Goal: Transaction & Acquisition: Purchase product/service

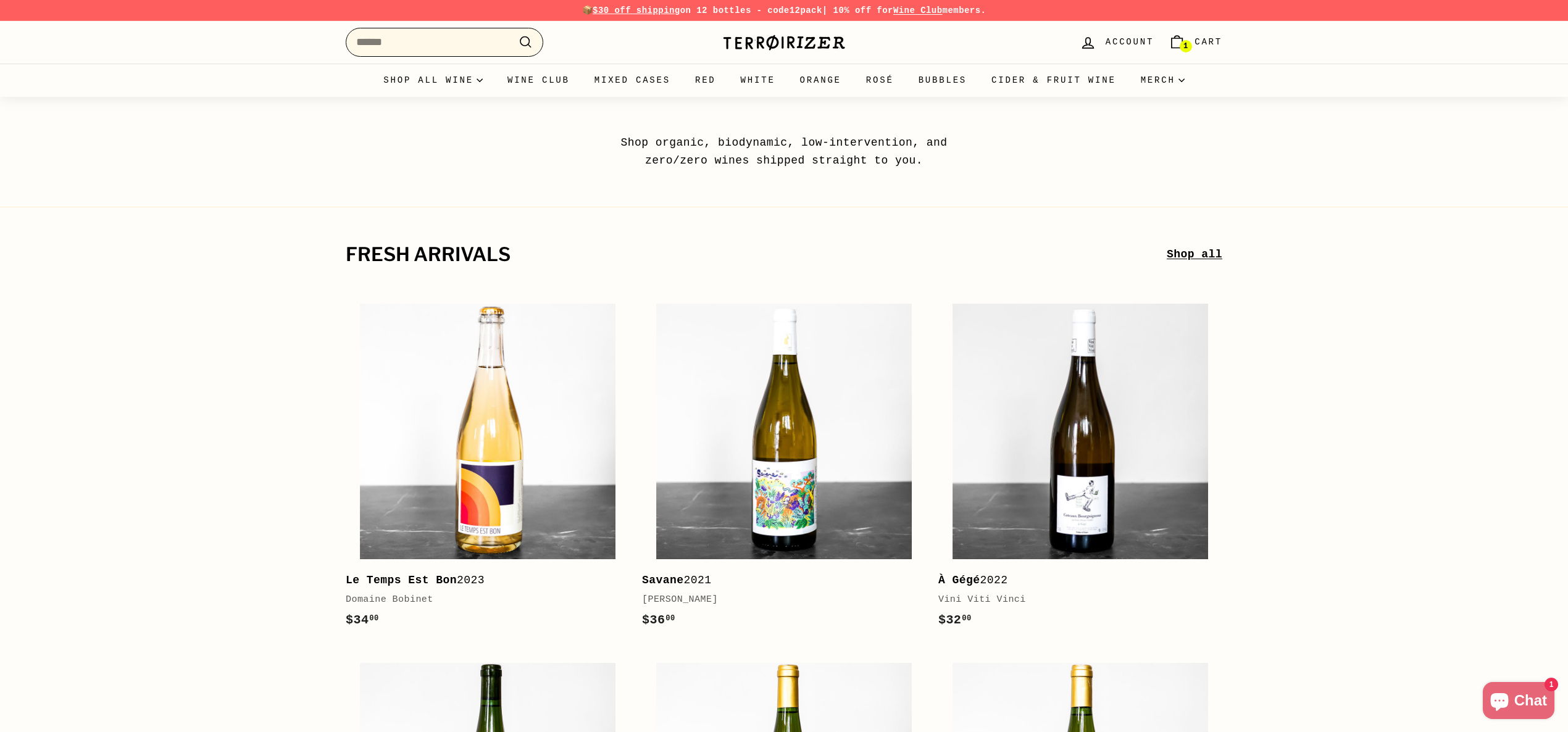
click at [418, 32] on input "Search" at bounding box center [444, 42] width 198 height 29
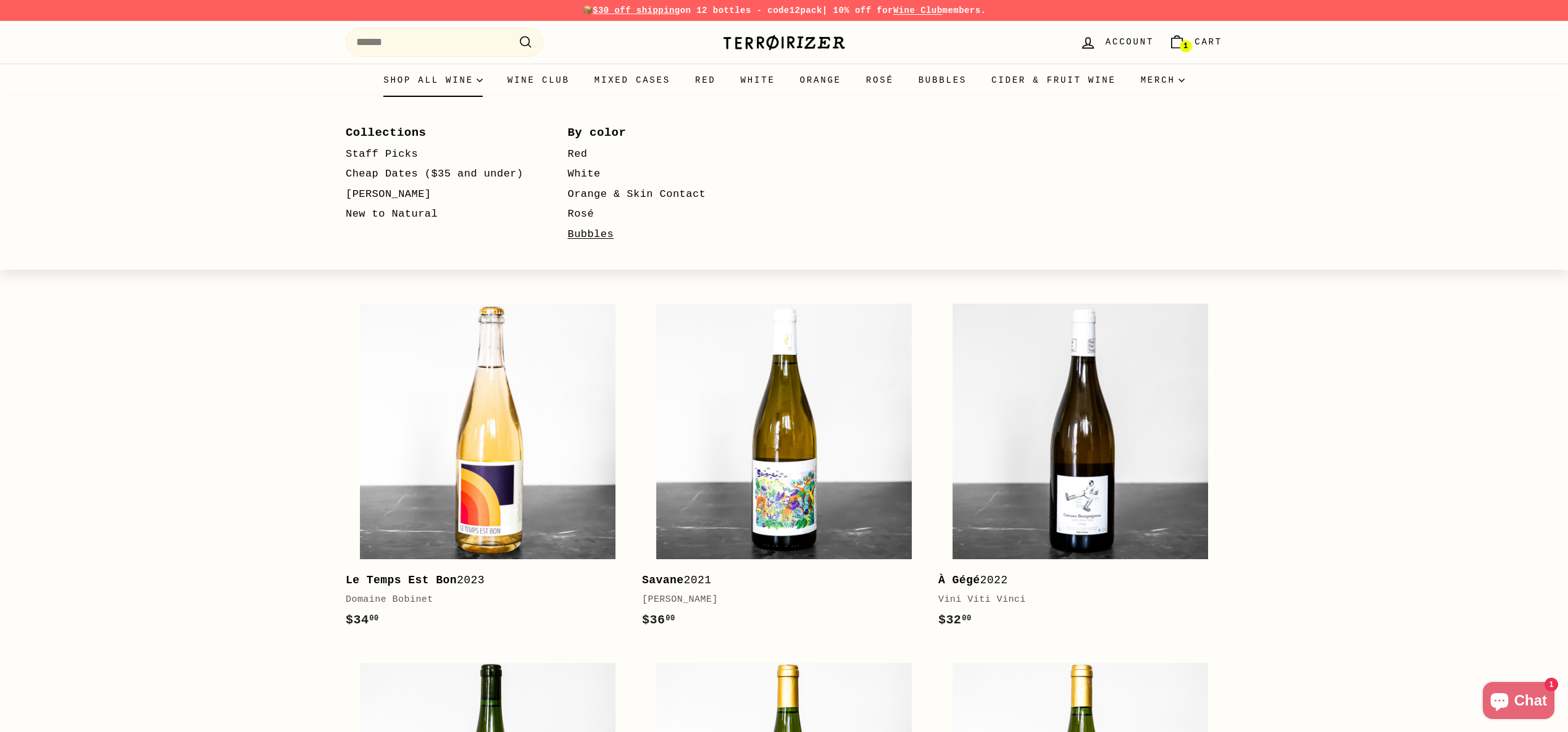
click at [588, 233] on link "Bubbles" at bounding box center [660, 234] width 186 height 20
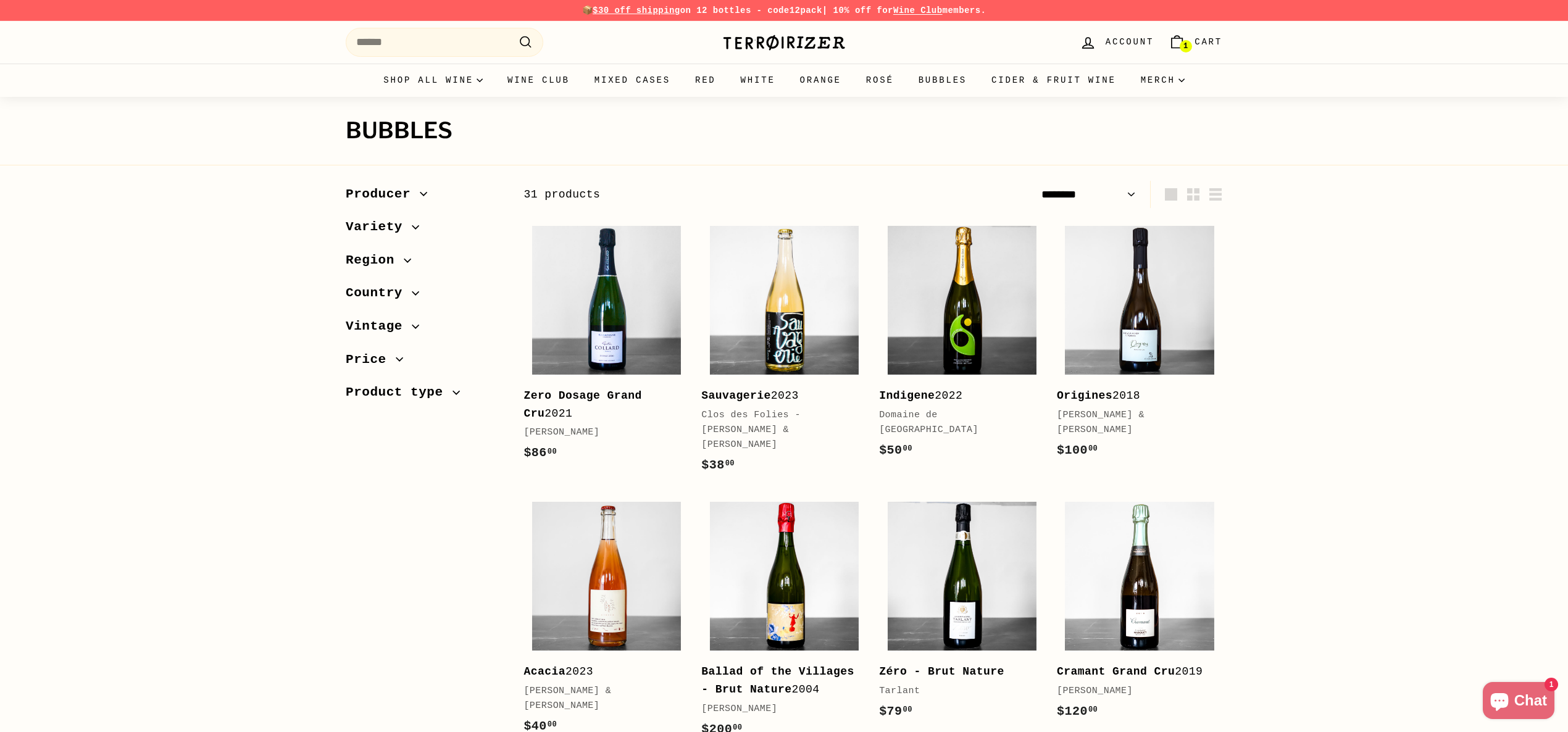
select select "******"
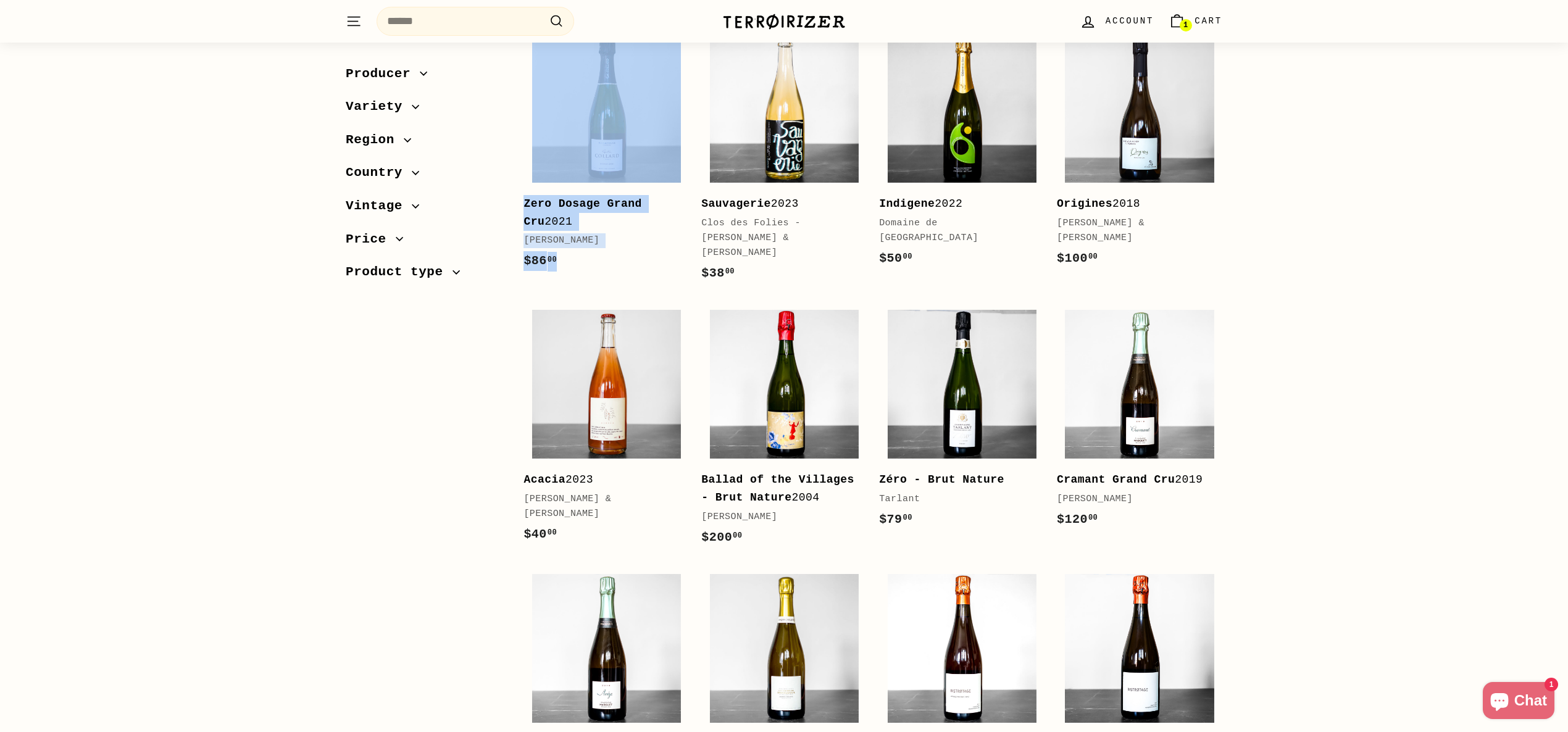
scroll to position [193, 0]
